Goal: Task Accomplishment & Management: Complete application form

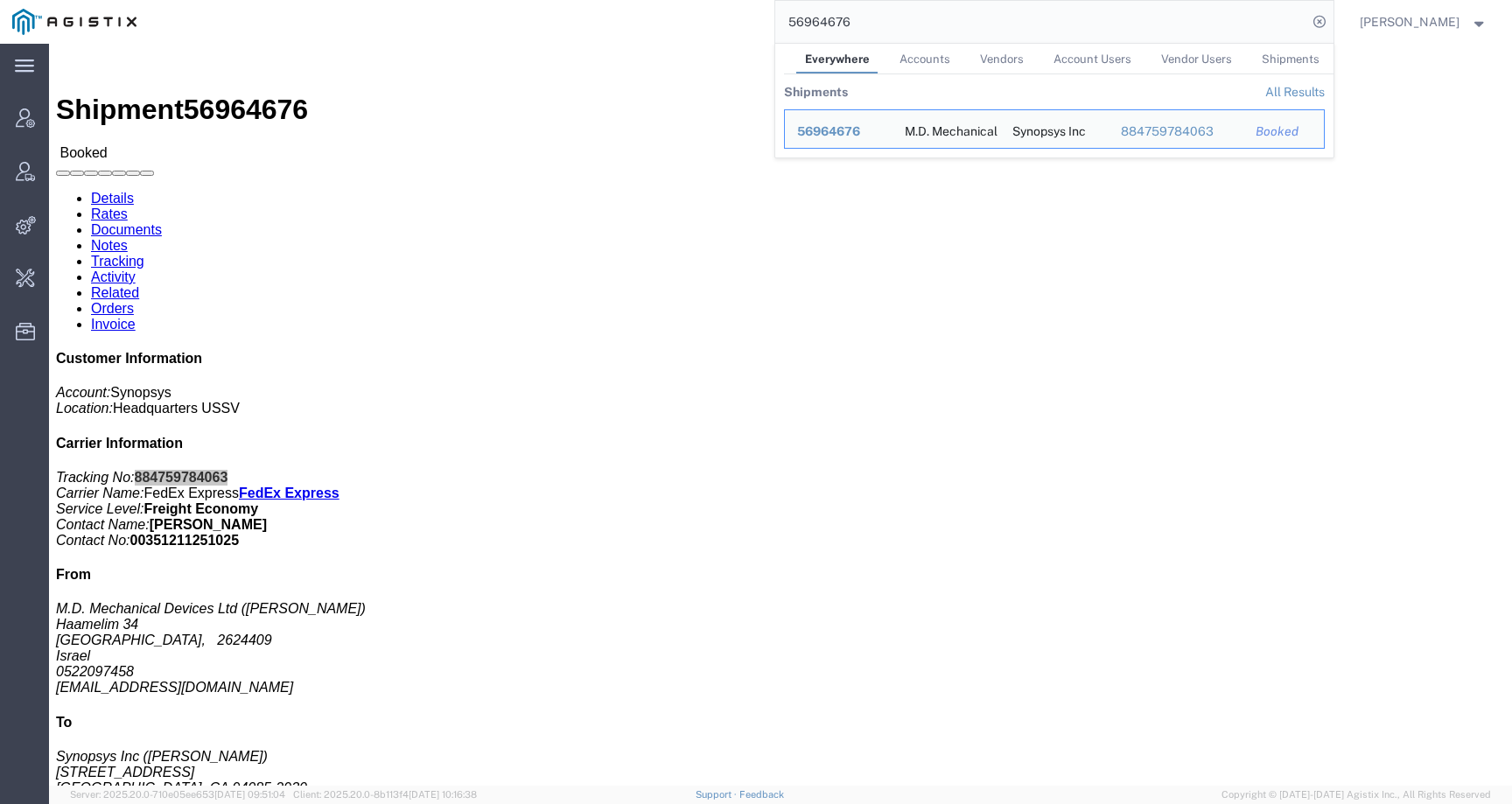
drag, startPoint x: 0, startPoint y: 0, endPoint x: 698, endPoint y: 23, distance: 698.4
click at [698, 23] on div "56964676 Everywhere Accounts Vendors Account Users Vendor Users Shipments Shipm…" at bounding box center [741, 22] width 1185 height 44
paste input "41994"
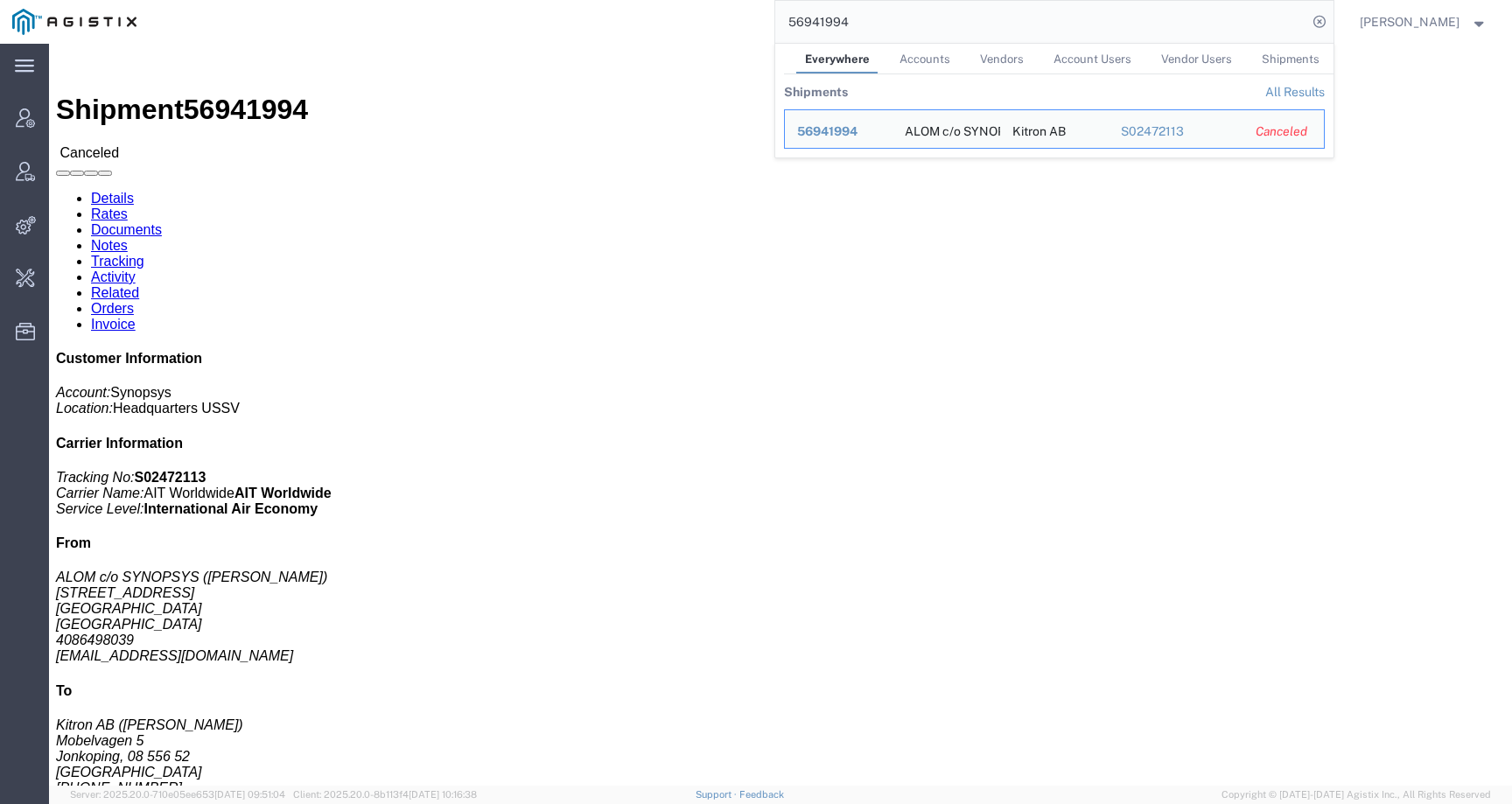
click div "Ship From ALOM c/o SYNOPSYS ([PERSON_NAME]) [STREET_ADDRESS] [GEOGRAPHIC_DATA] …"
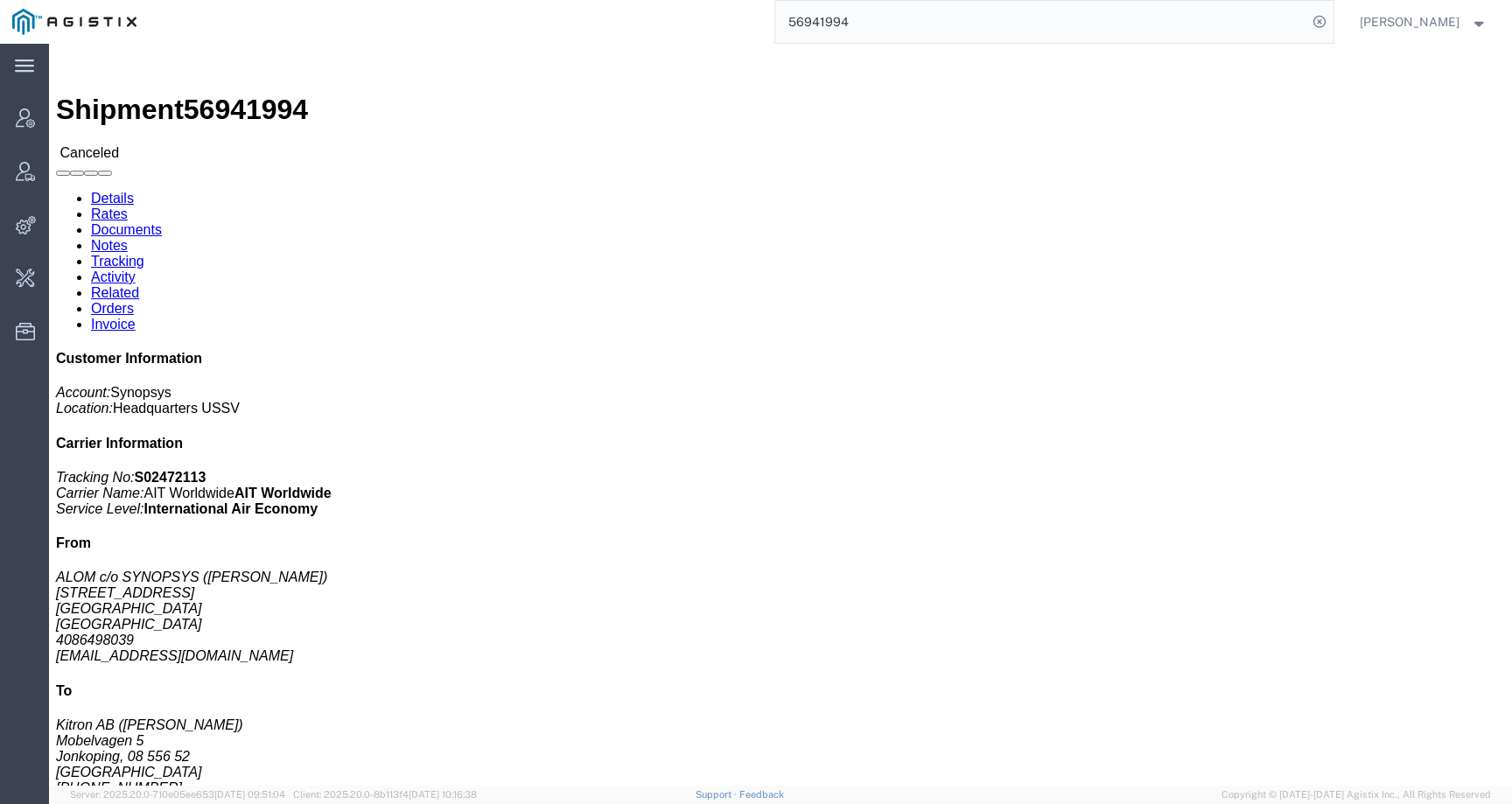
click link "Notes"
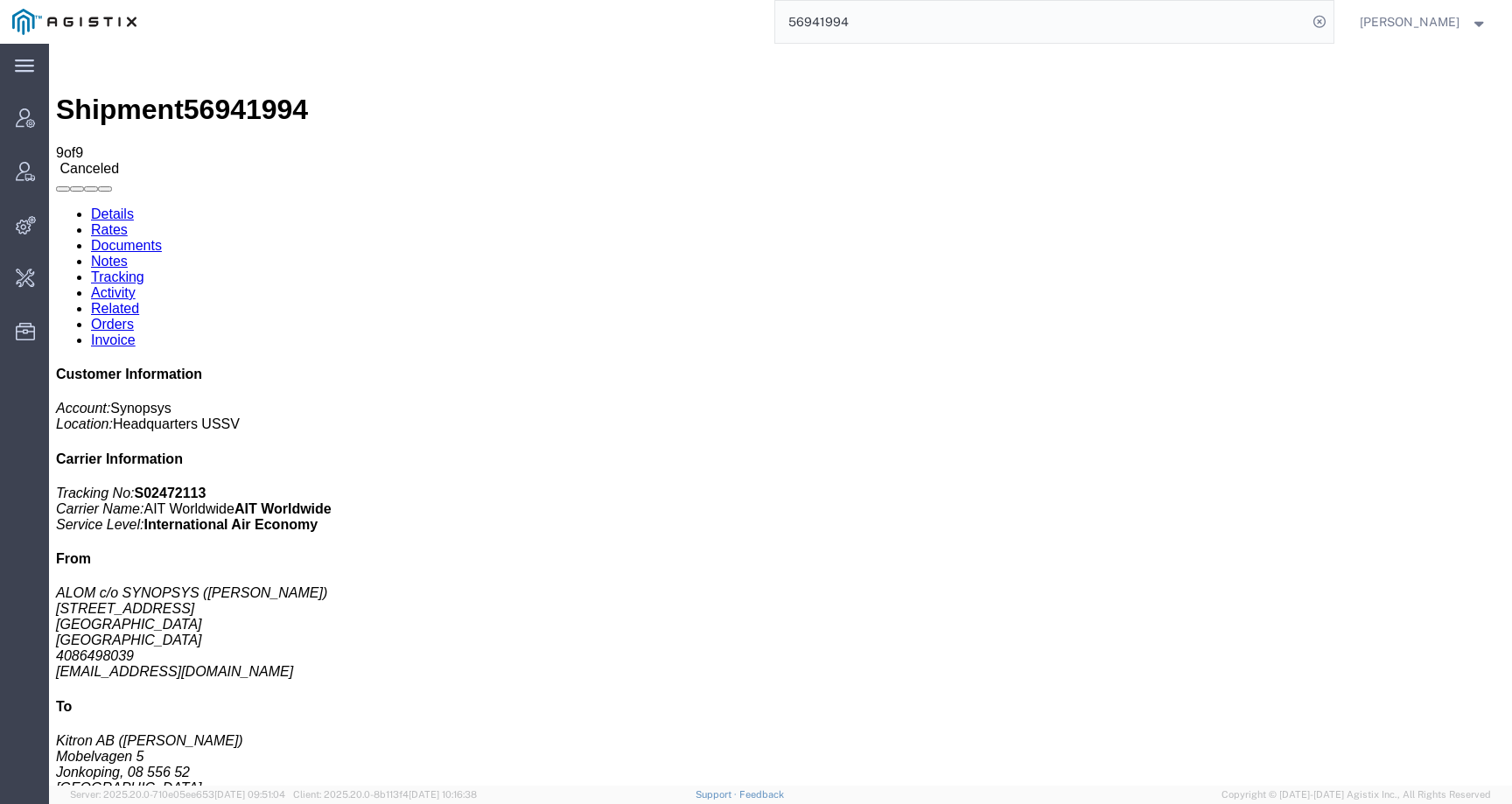
scroll to position [99, 0]
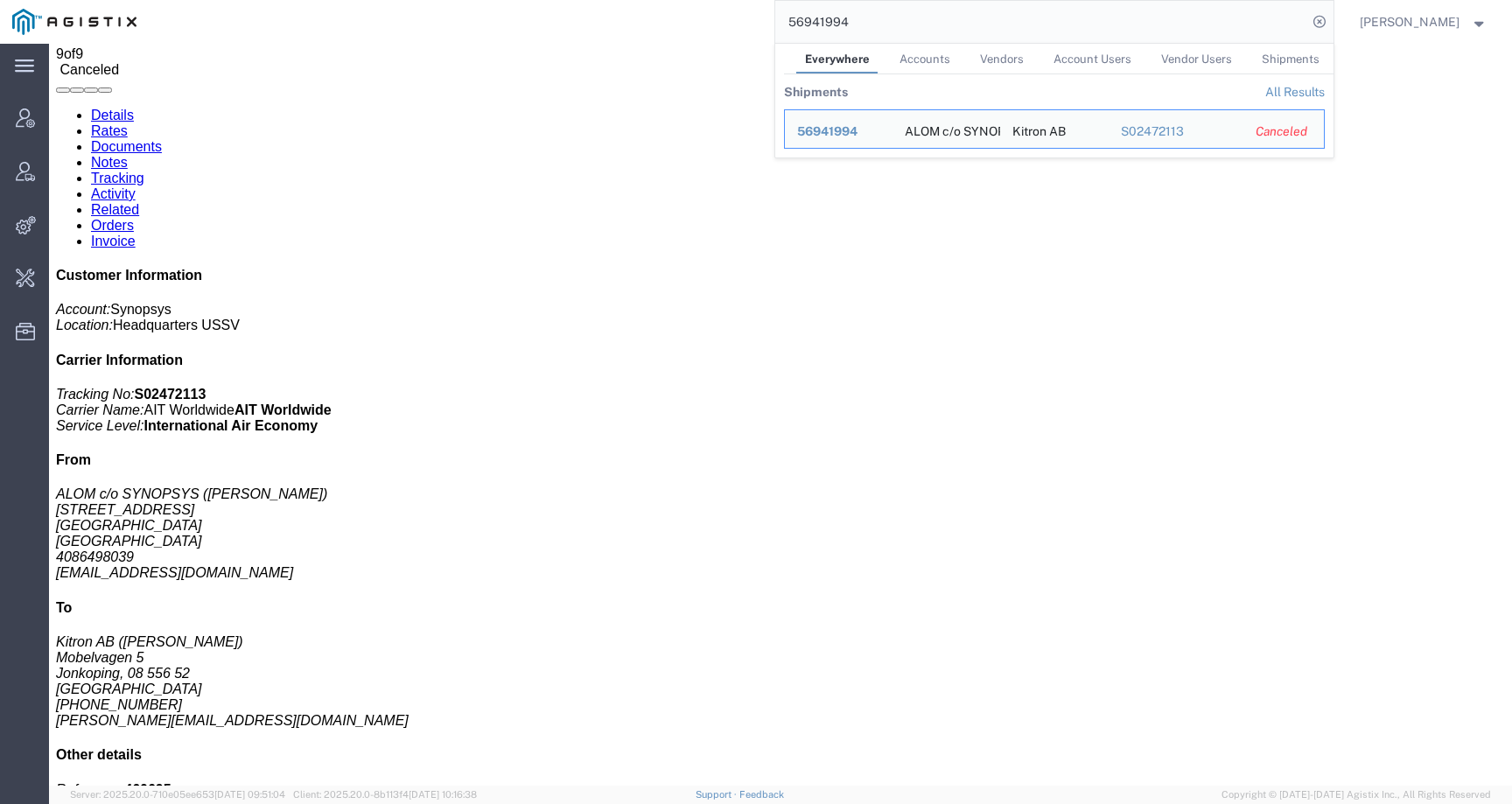
drag, startPoint x: 886, startPoint y: 22, endPoint x: 790, endPoint y: 20, distance: 96.0
click at [790, 20] on div "56941994 Everywhere Accounts Vendors Account Users Vendor Users Shipments Shipm…" at bounding box center [741, 22] width 1185 height 44
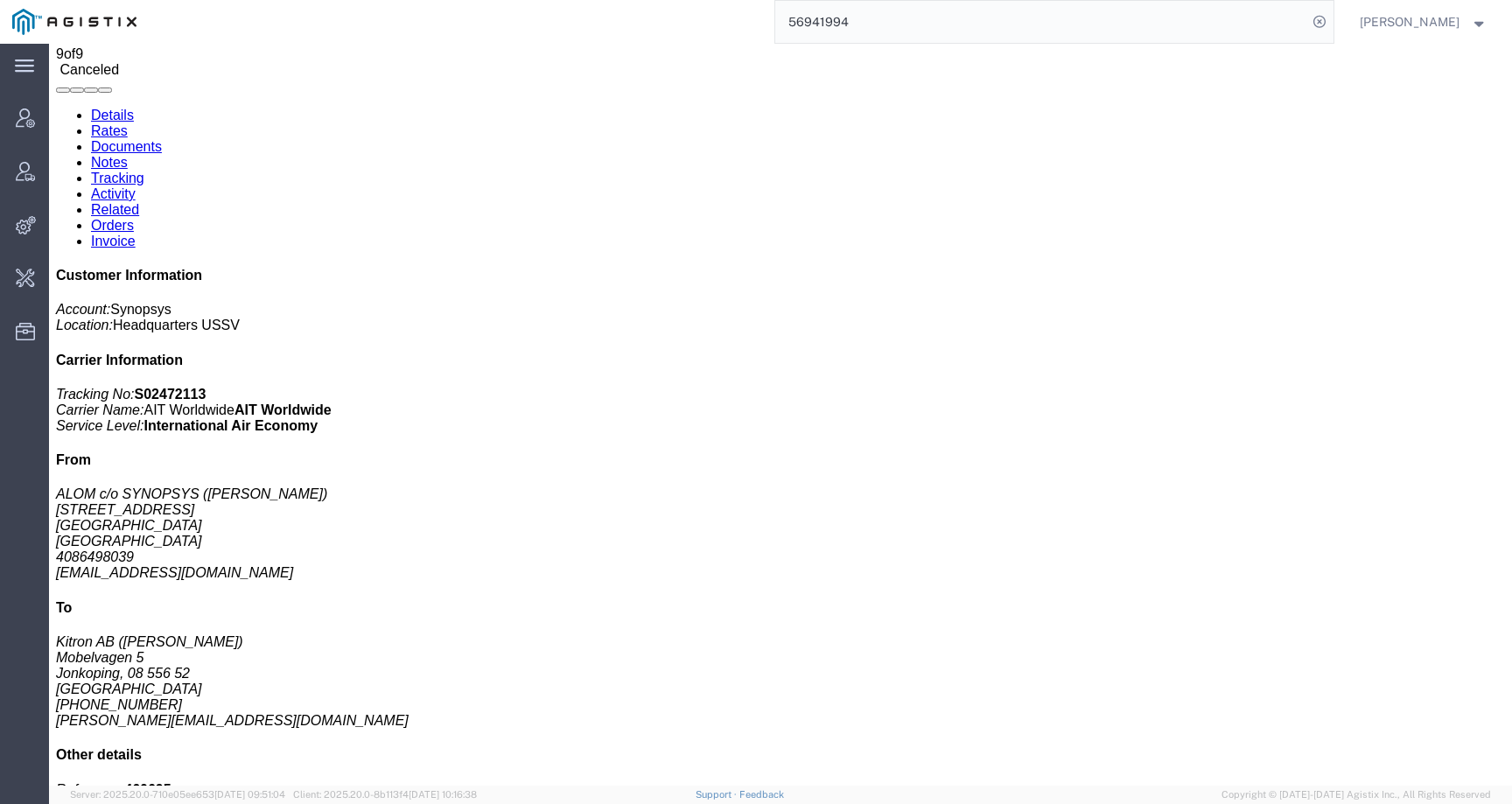
paste input "20550"
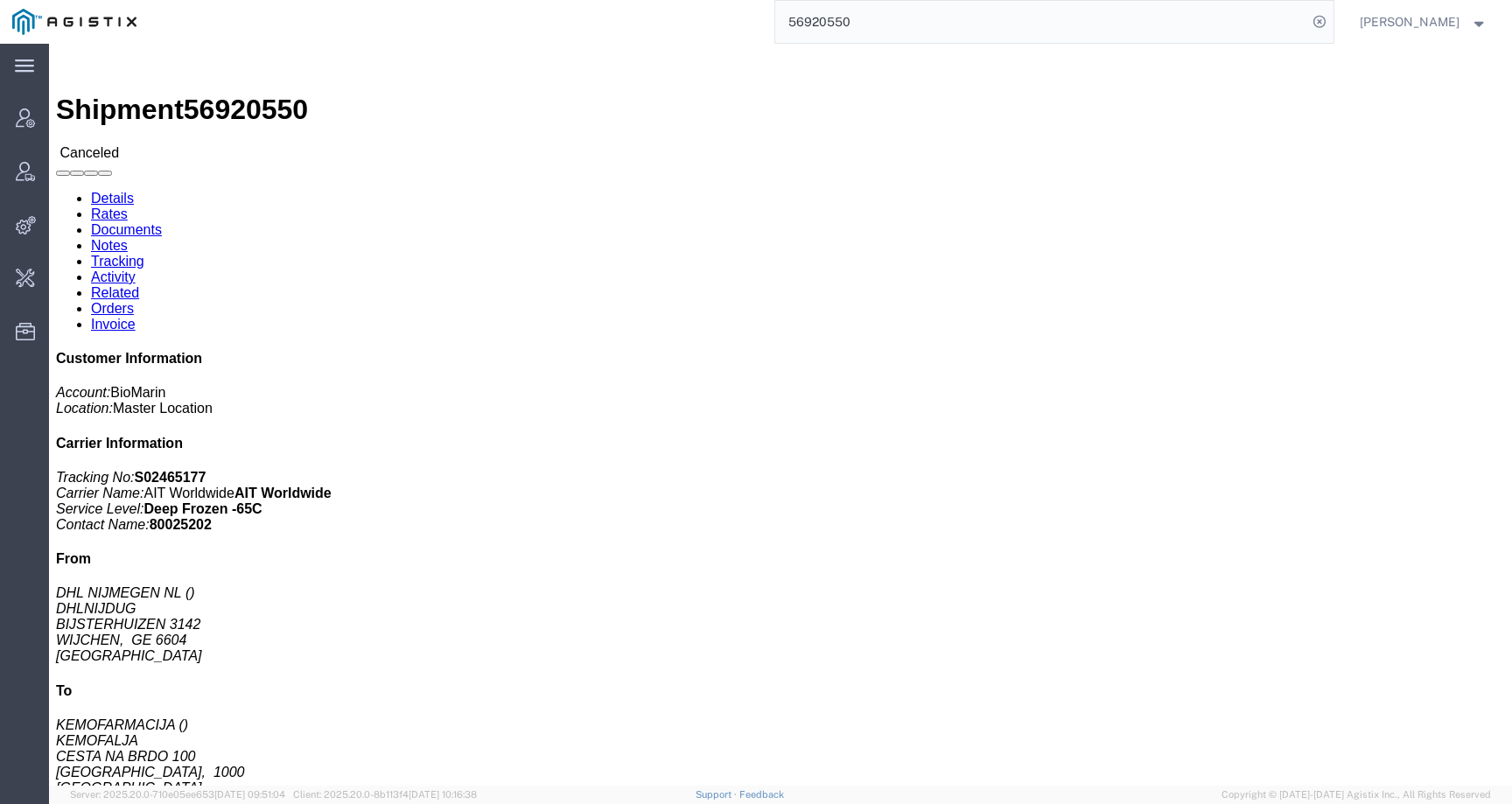
click link "Notes"
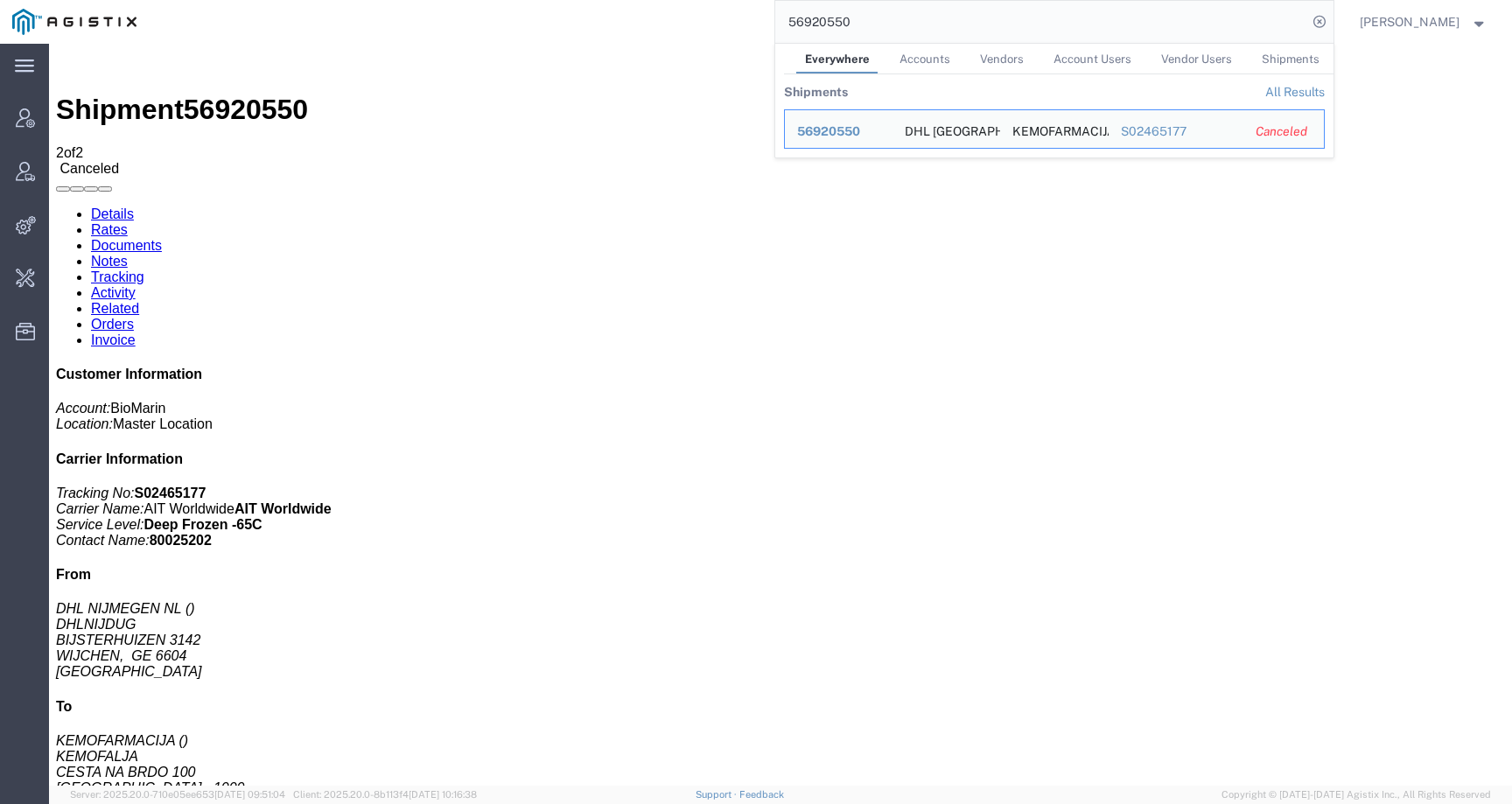
drag, startPoint x: 937, startPoint y: 34, endPoint x: 704, endPoint y: 21, distance: 233.4
click at [704, 21] on div "56920550 Everywhere Accounts Vendors Account Users Vendor Users Shipments Shipm…" at bounding box center [741, 22] width 1185 height 44
drag, startPoint x: 878, startPoint y: 13, endPoint x: 885, endPoint y: 31, distance: 19.3
click at [884, 31] on input "20251001" at bounding box center [1041, 22] width 532 height 42
paste input "5700765"
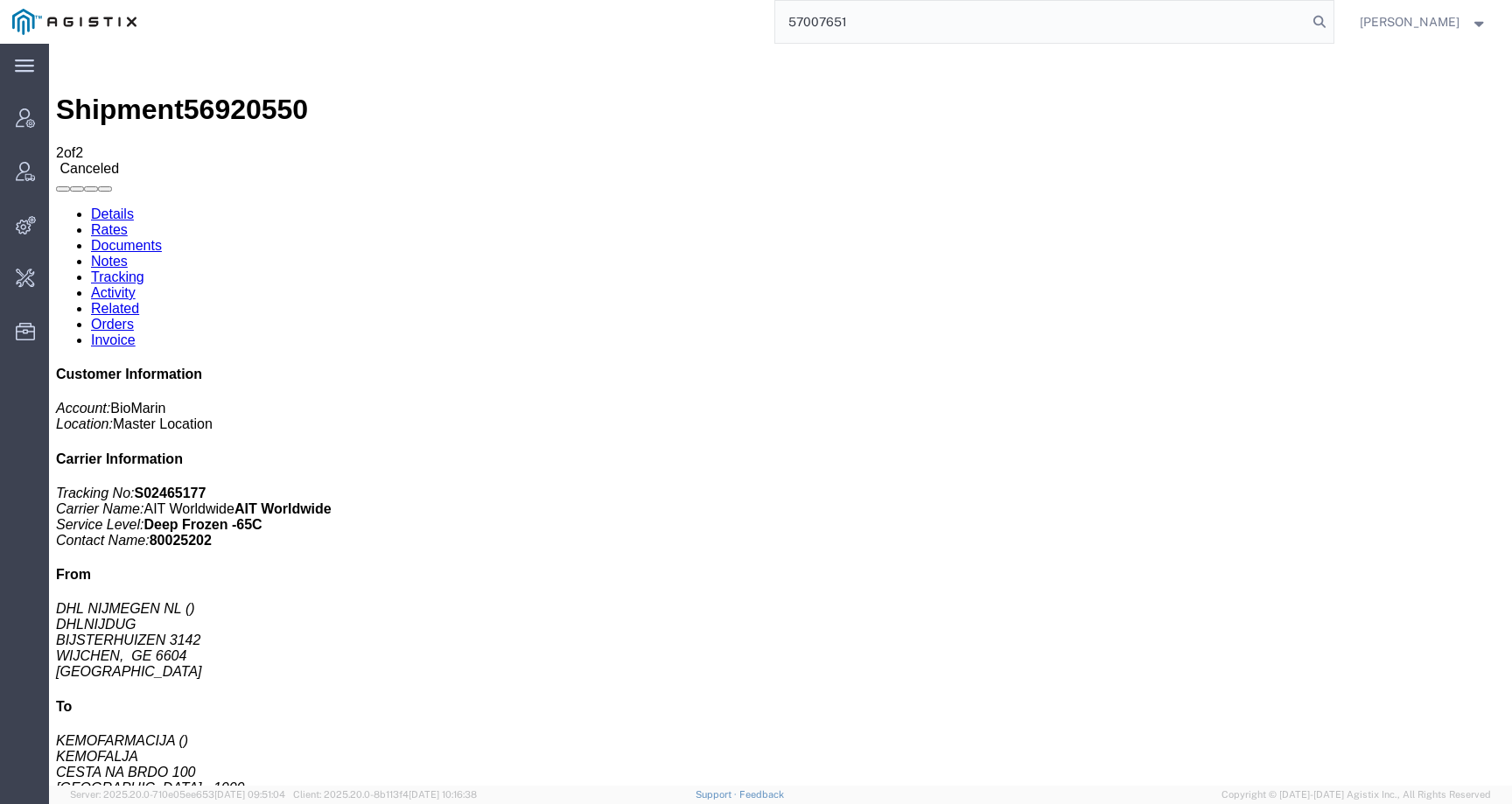
type input "57007651"
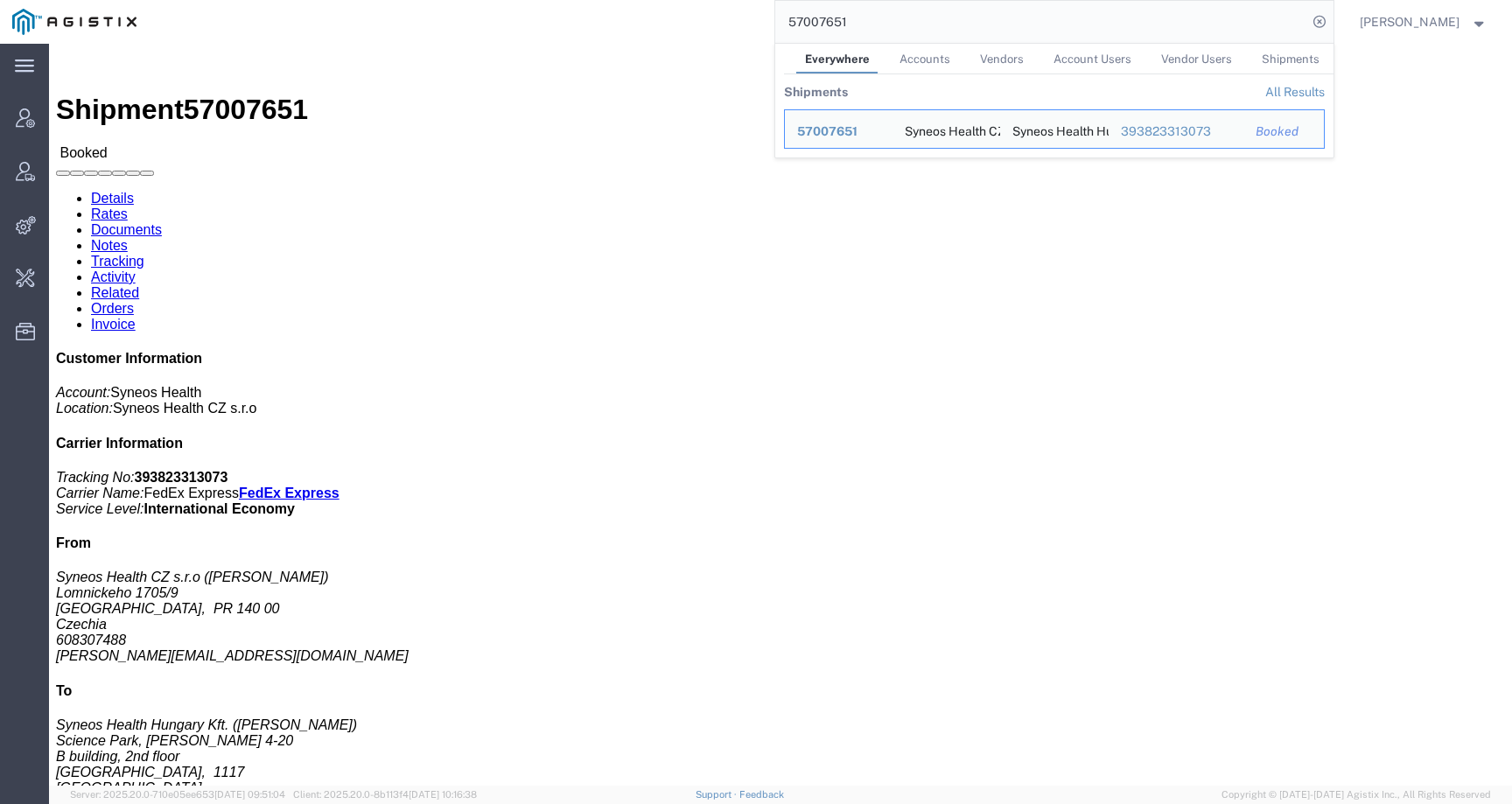
click span "57007651"
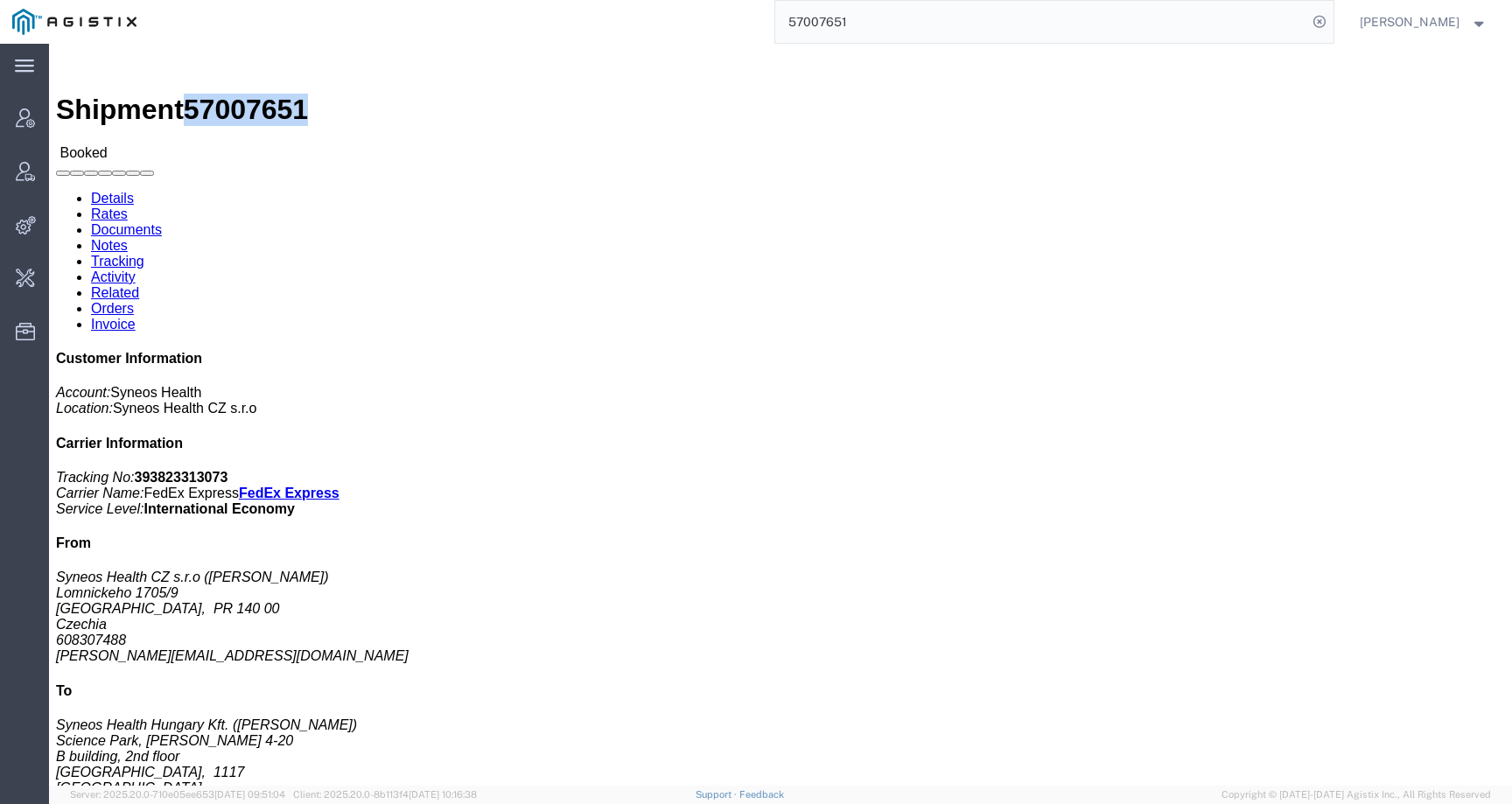
click span "57007651"
copy span "57007651"
click link "Activity"
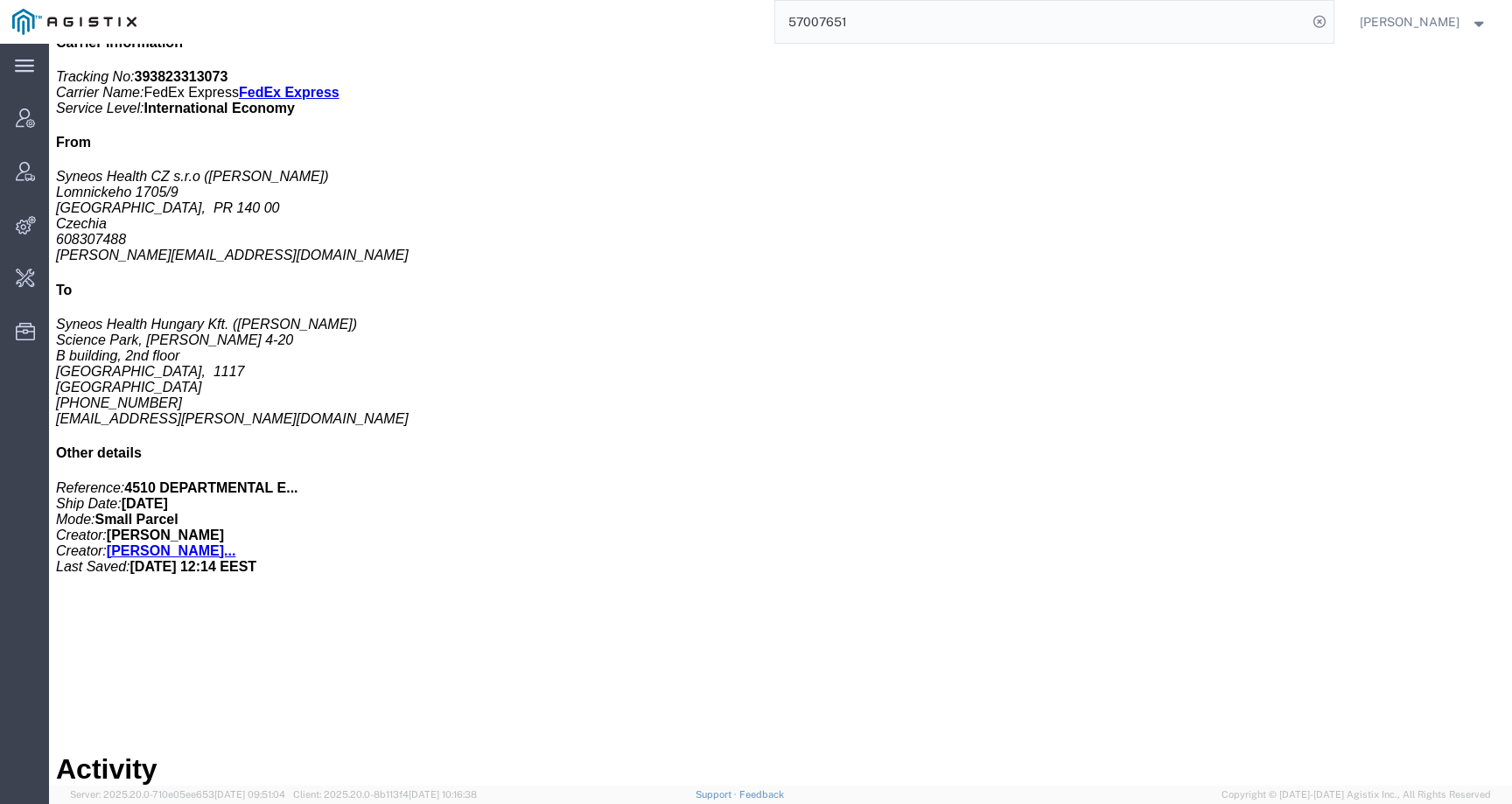
scroll to position [922, 0]
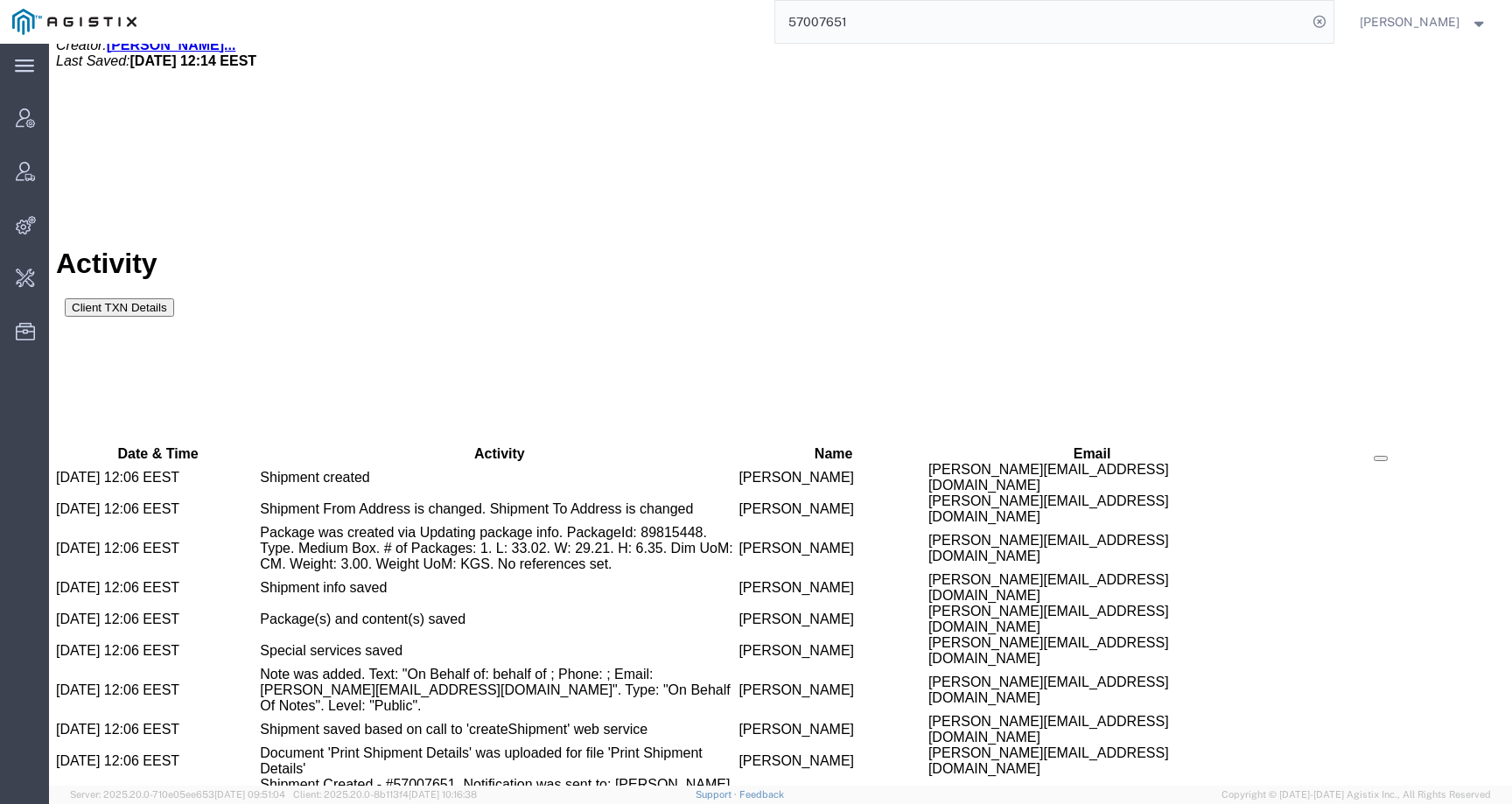
drag, startPoint x: 661, startPoint y: 674, endPoint x: 853, endPoint y: 674, distance: 192.0
copy tr "[PERSON_NAME] [PERSON_NAME][EMAIL_ADDRESS][DOMAIN_NAME]"
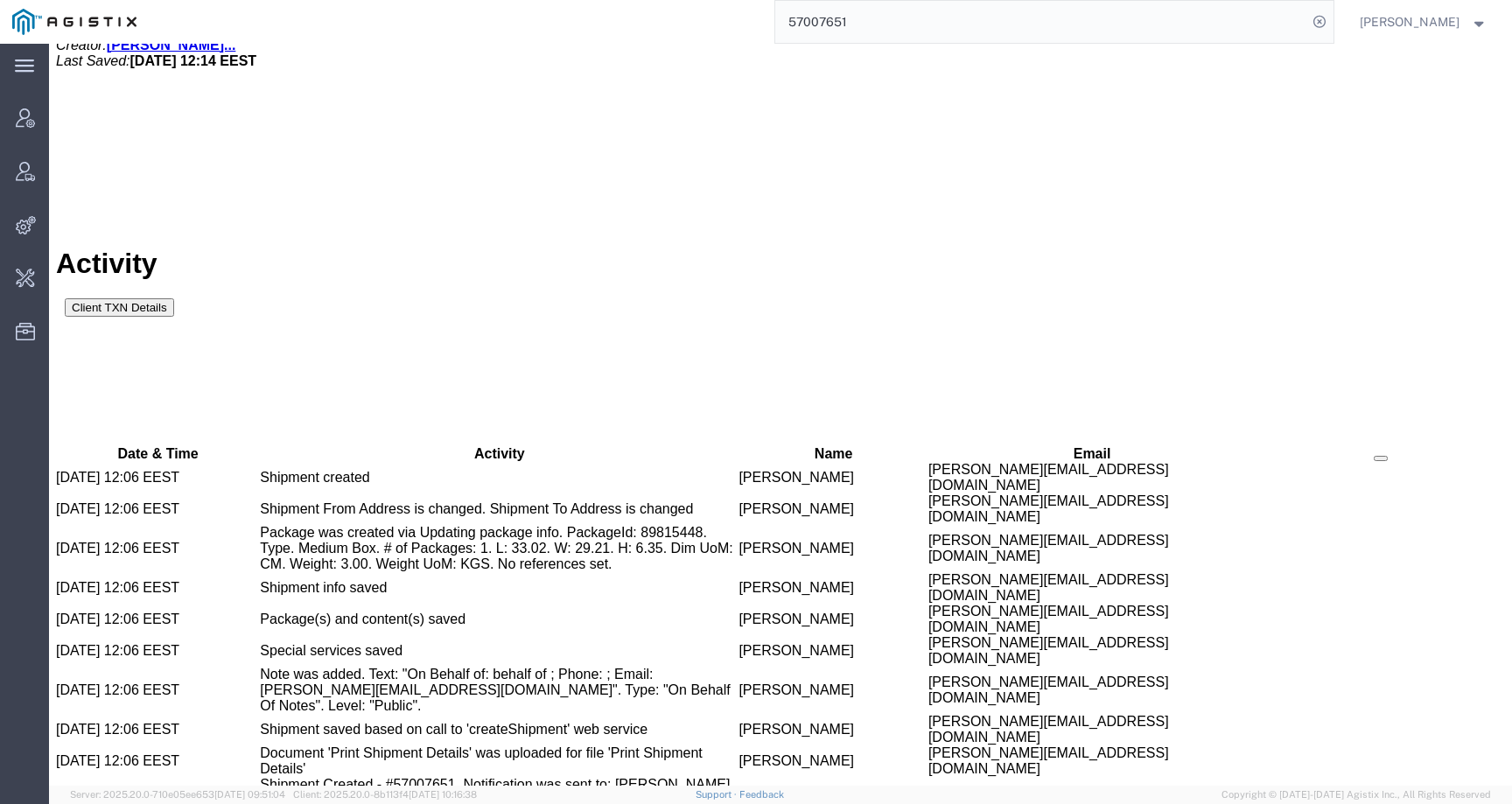
copy td "[PERSON_NAME]"
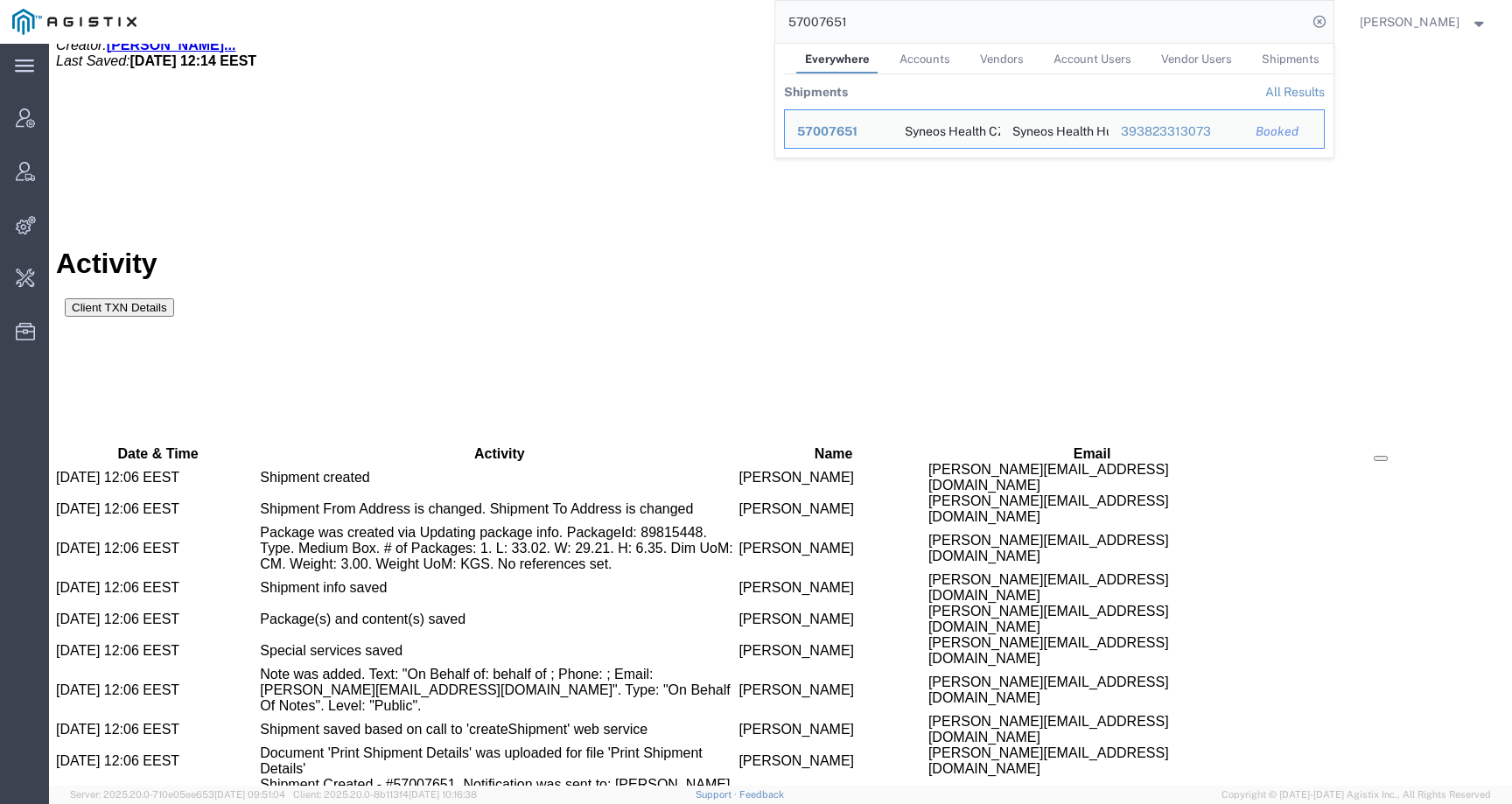
drag, startPoint x: 889, startPoint y: 23, endPoint x: 721, endPoint y: 18, distance: 168.1
click at [721, 18] on div "57007651 Everywhere Accounts Vendors Account Users Vendor Users Shipments Shipm…" at bounding box center [741, 22] width 1185 height 44
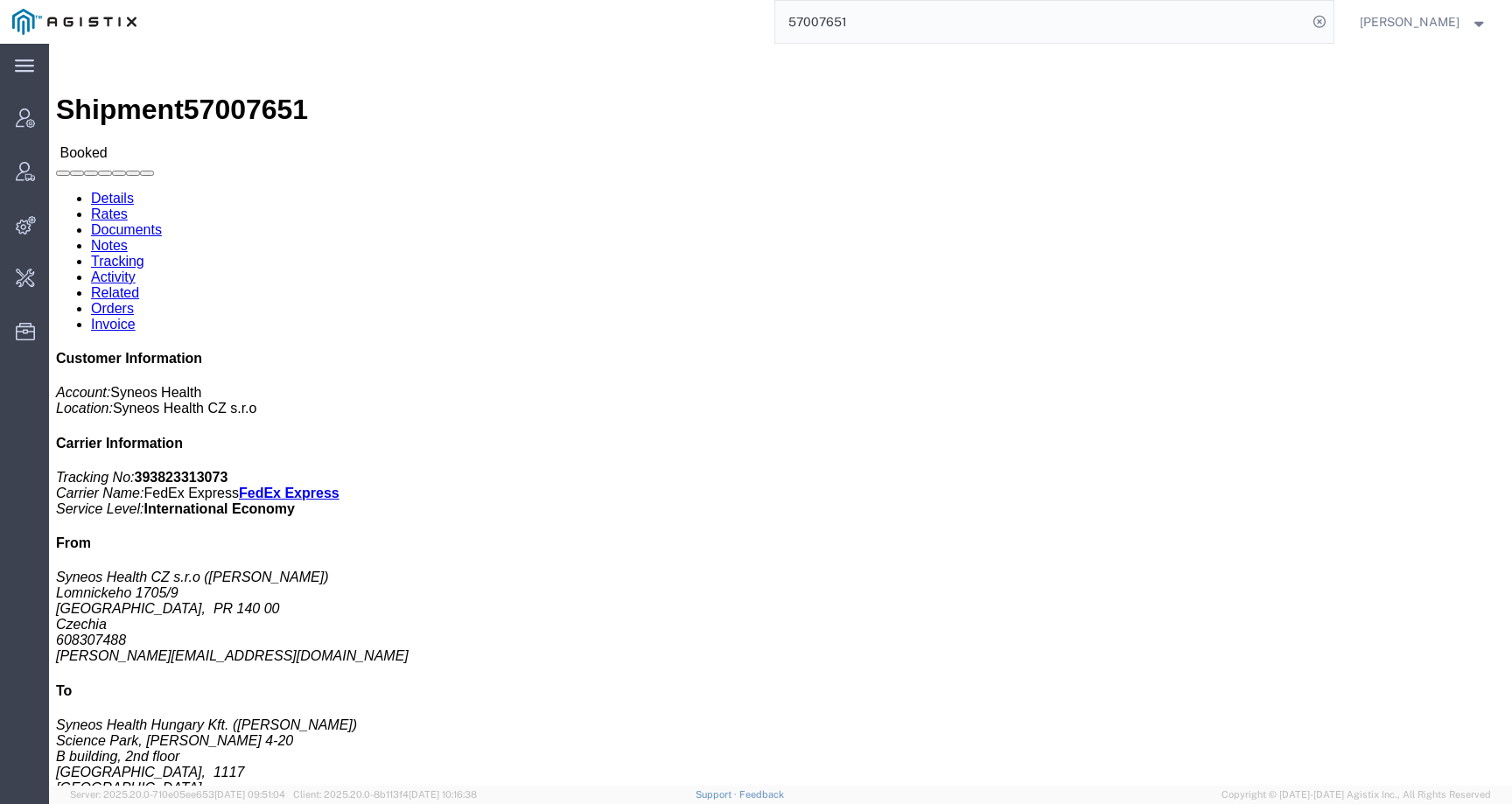
click div "Shipment Detail Ship From Syneos Health CZ s.r.o (Andrej Doros) [STREET_ADDRESS…"
click link "Activity"
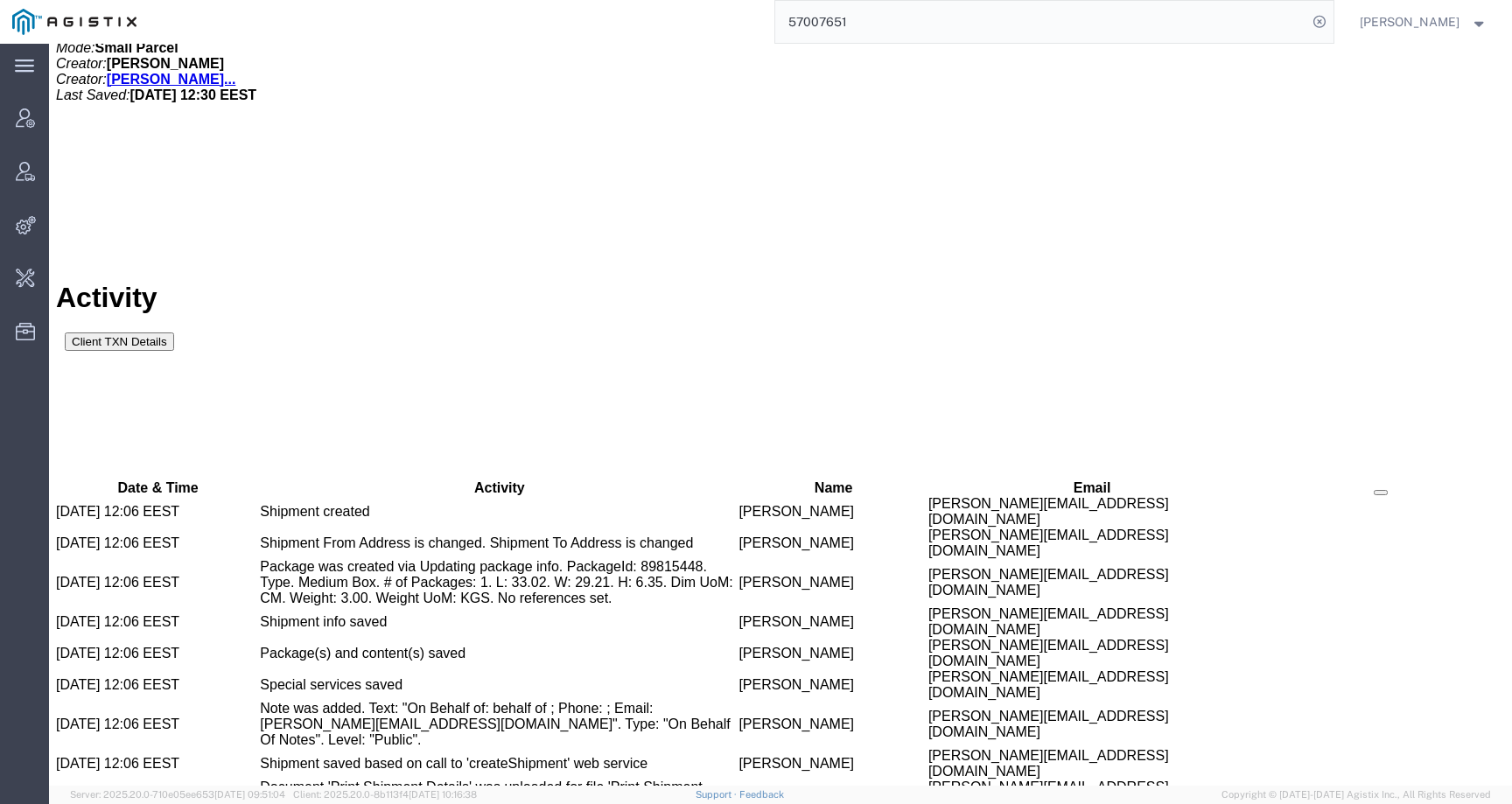
scroll to position [1178, 0]
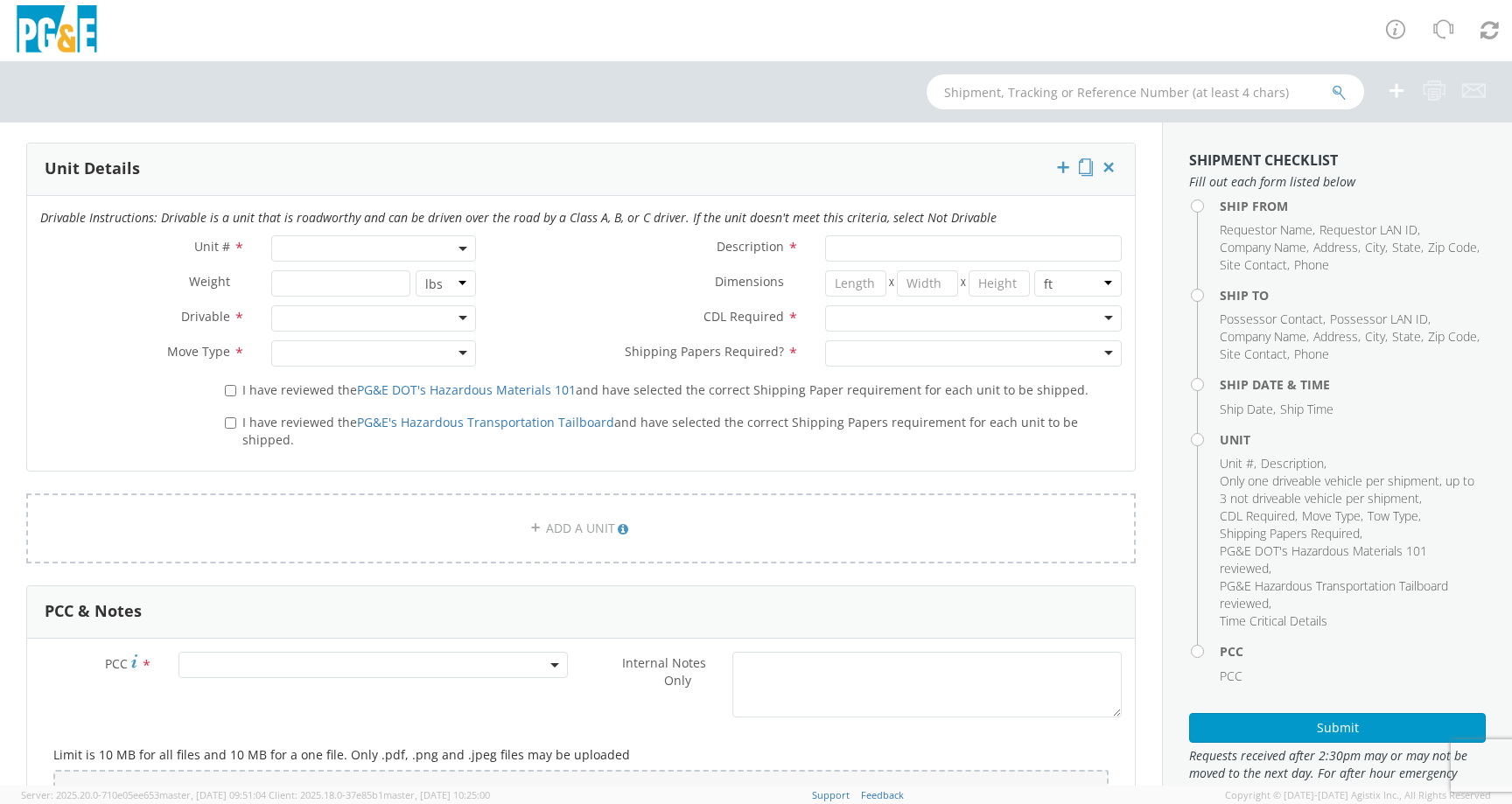
scroll to position [874, 0]
click at [325, 236] on span at bounding box center [374, 249] width 205 height 26
click at [321, 265] on input "search" at bounding box center [373, 278] width 196 height 26
paste input "CE3340"
type input "CE3340"
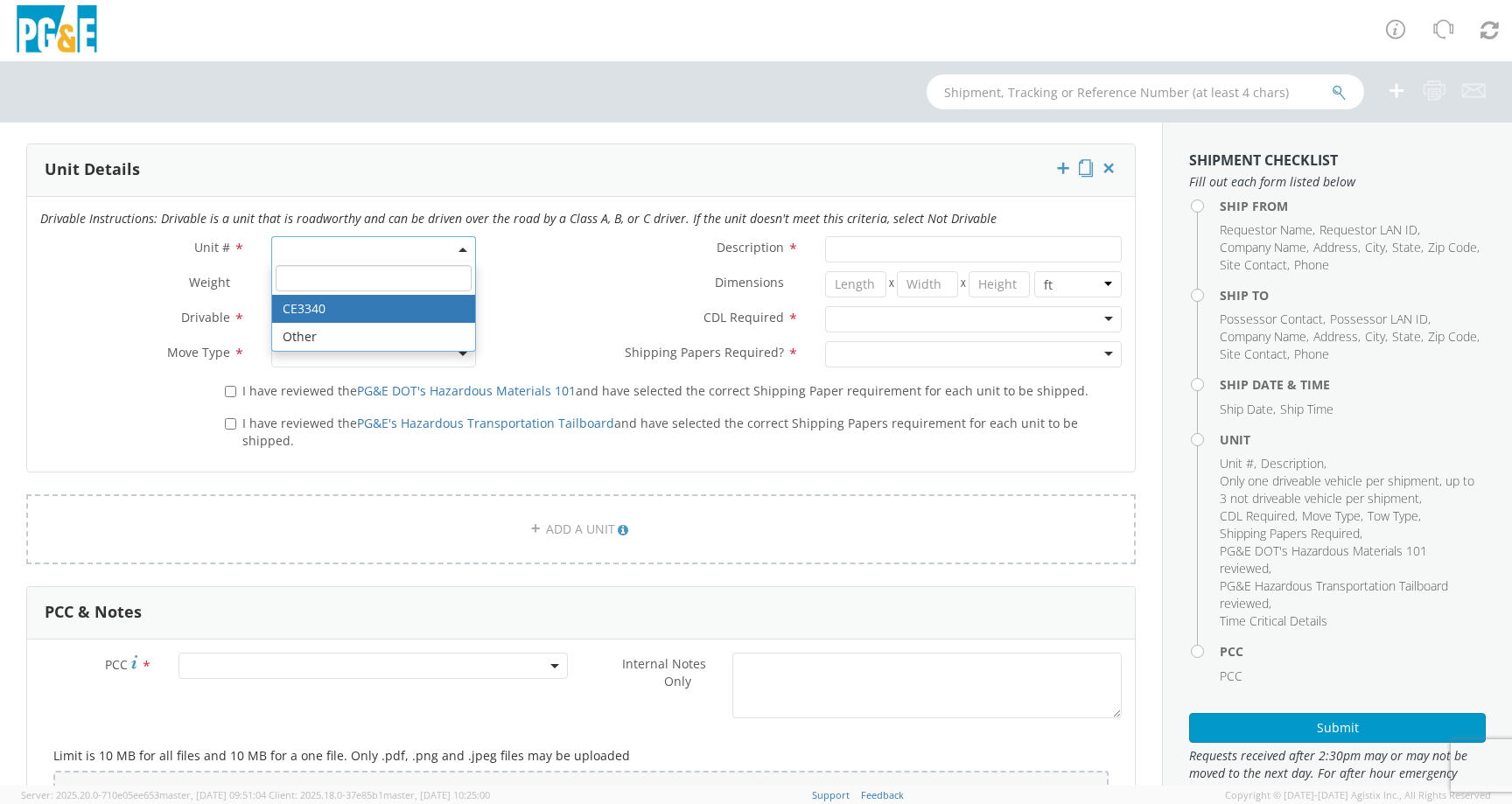
type input "TRUCK; MEDIUM LINE 4X4"
select select "CE3340"
select select "? object:null ?"
